Goal: Task Accomplishment & Management: Manage account settings

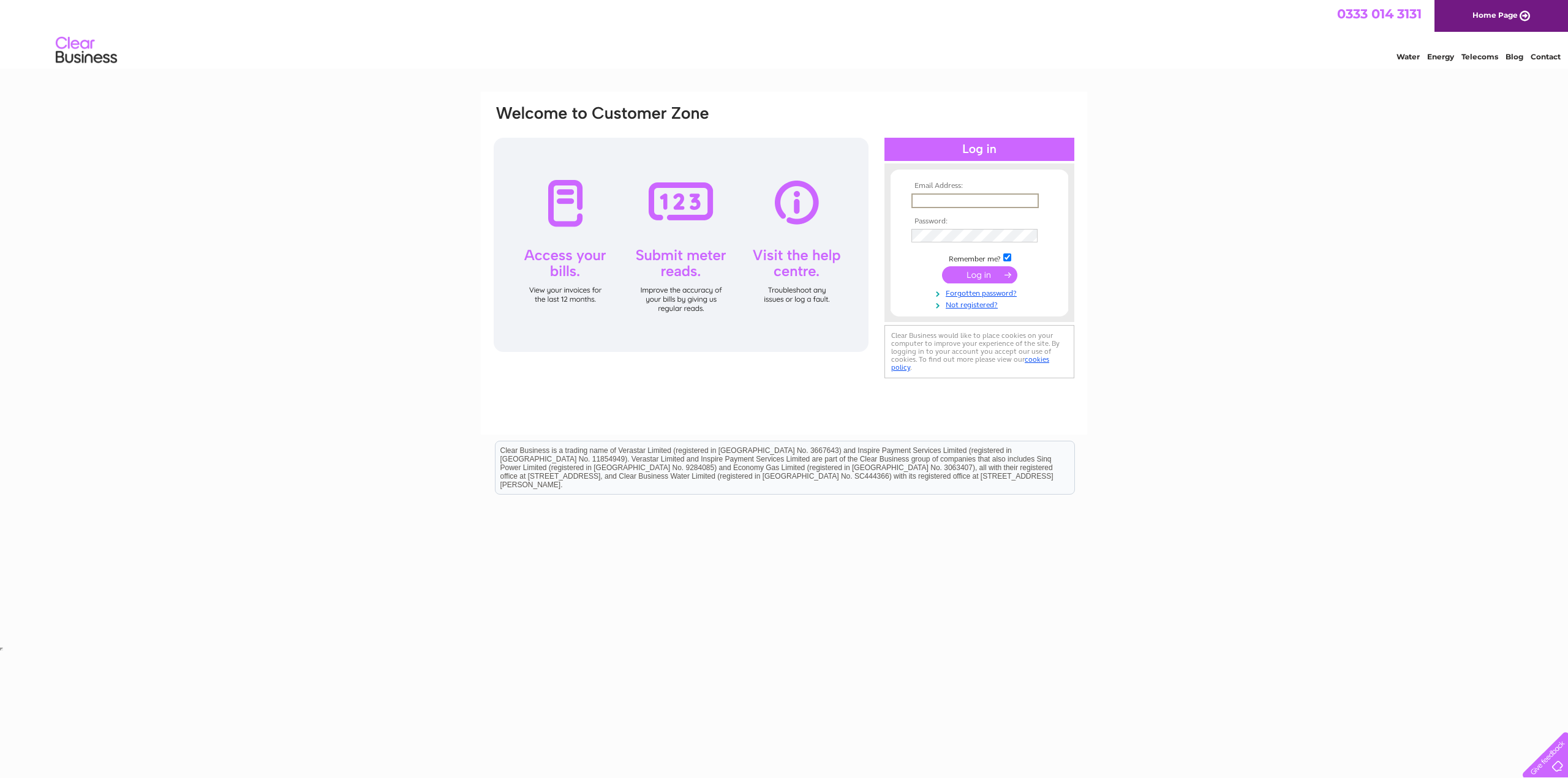
click at [931, 196] on input "text" at bounding box center [975, 200] width 127 height 14
type input "accounts@odro.co.uk"
click at [970, 277] on input "submit" at bounding box center [979, 273] width 75 height 17
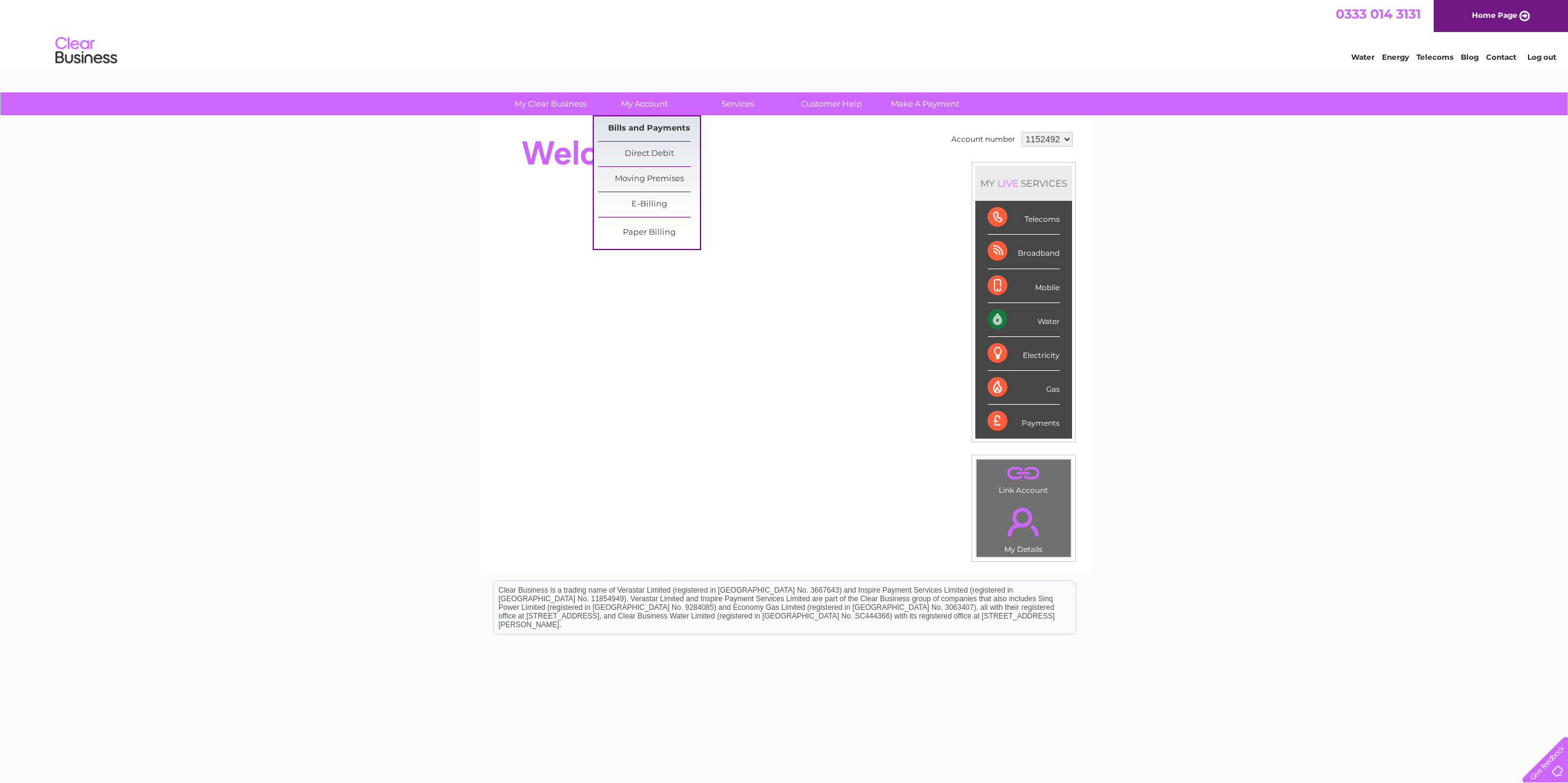
click at [653, 124] on link "Bills and Payments" at bounding box center [649, 128] width 102 height 25
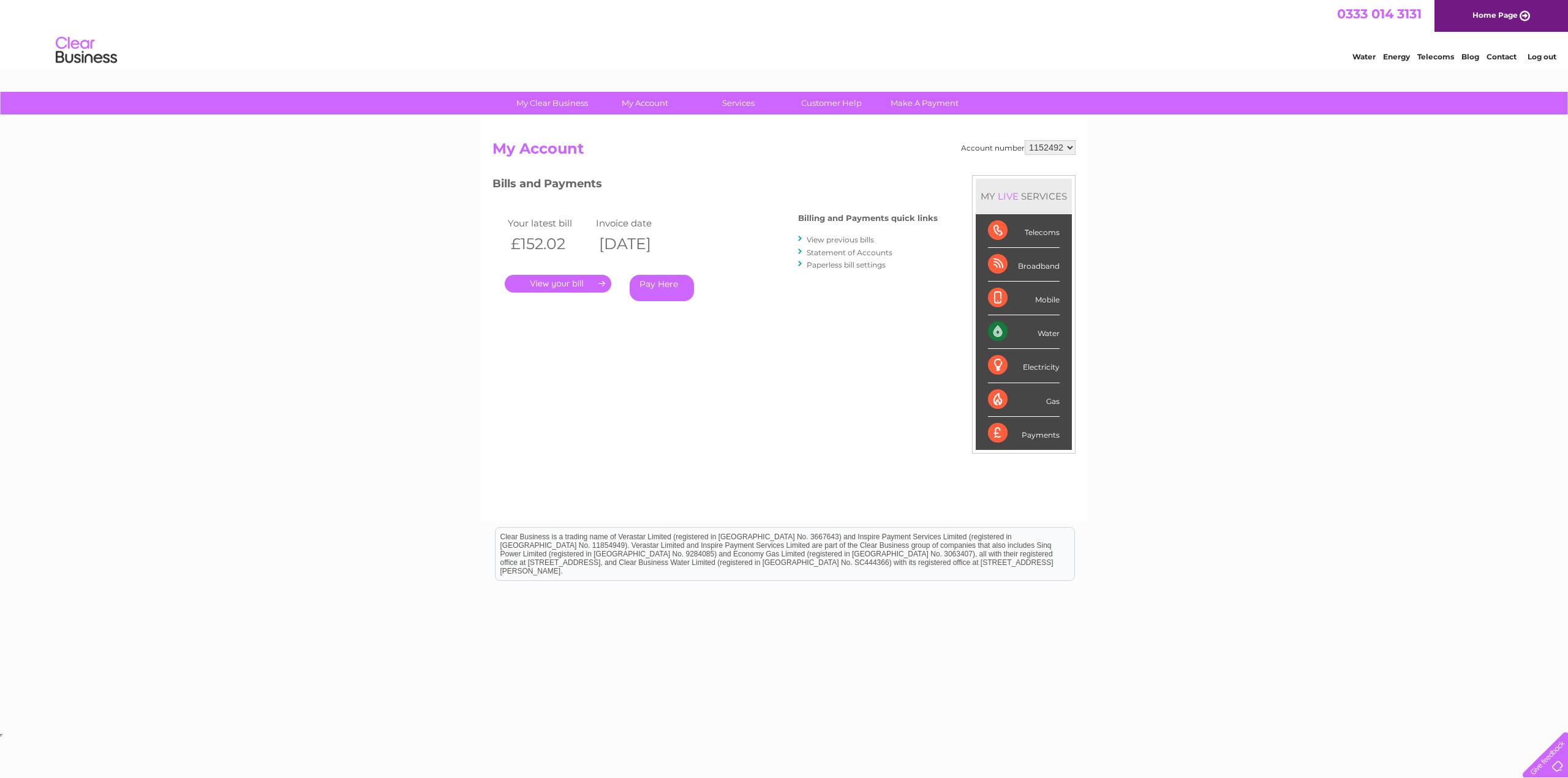
click at [561, 282] on link "." at bounding box center [558, 284] width 107 height 18
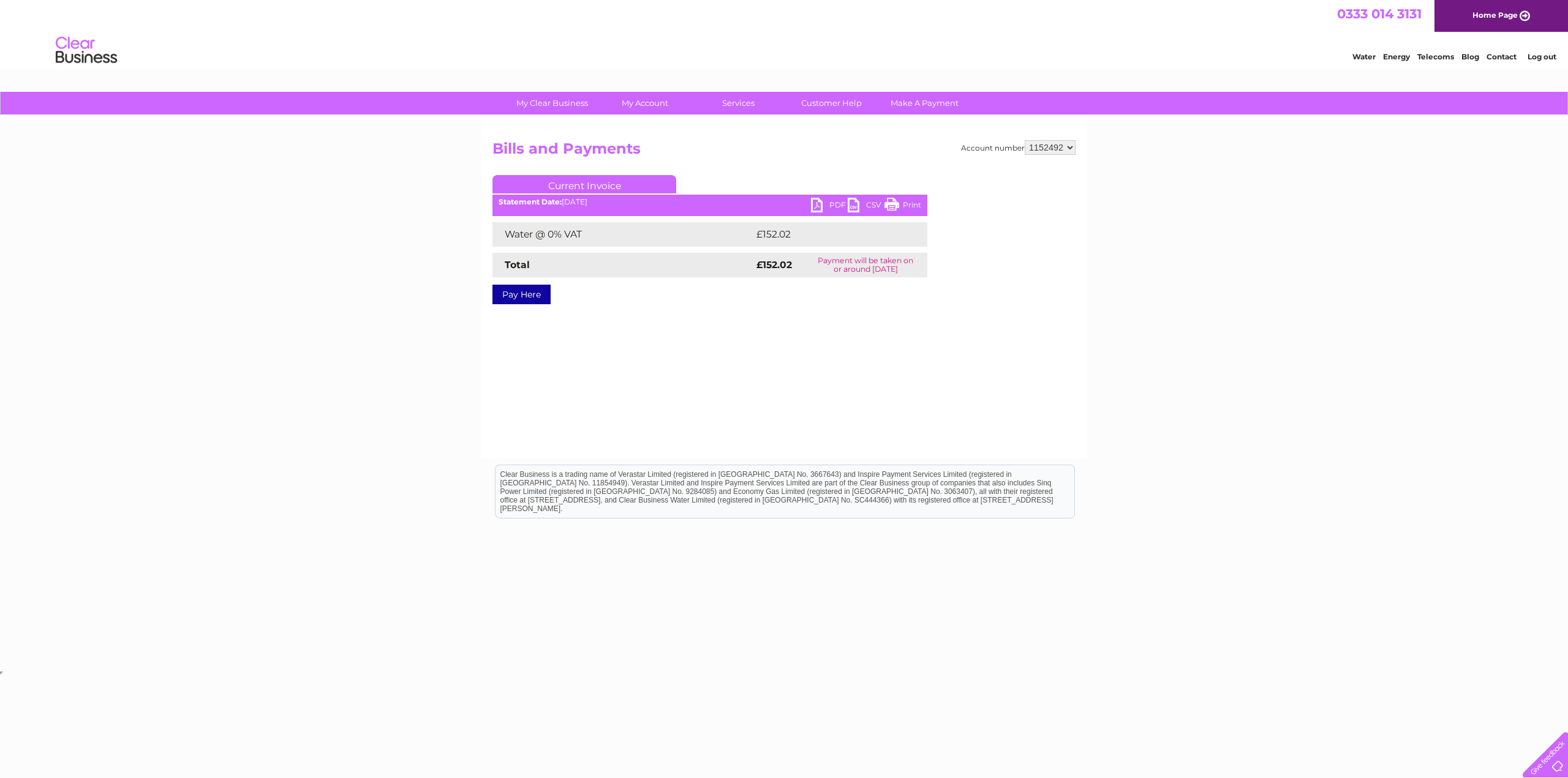
click at [819, 200] on link "PDF" at bounding box center [829, 207] width 37 height 18
